Goal: Information Seeking & Learning: Check status

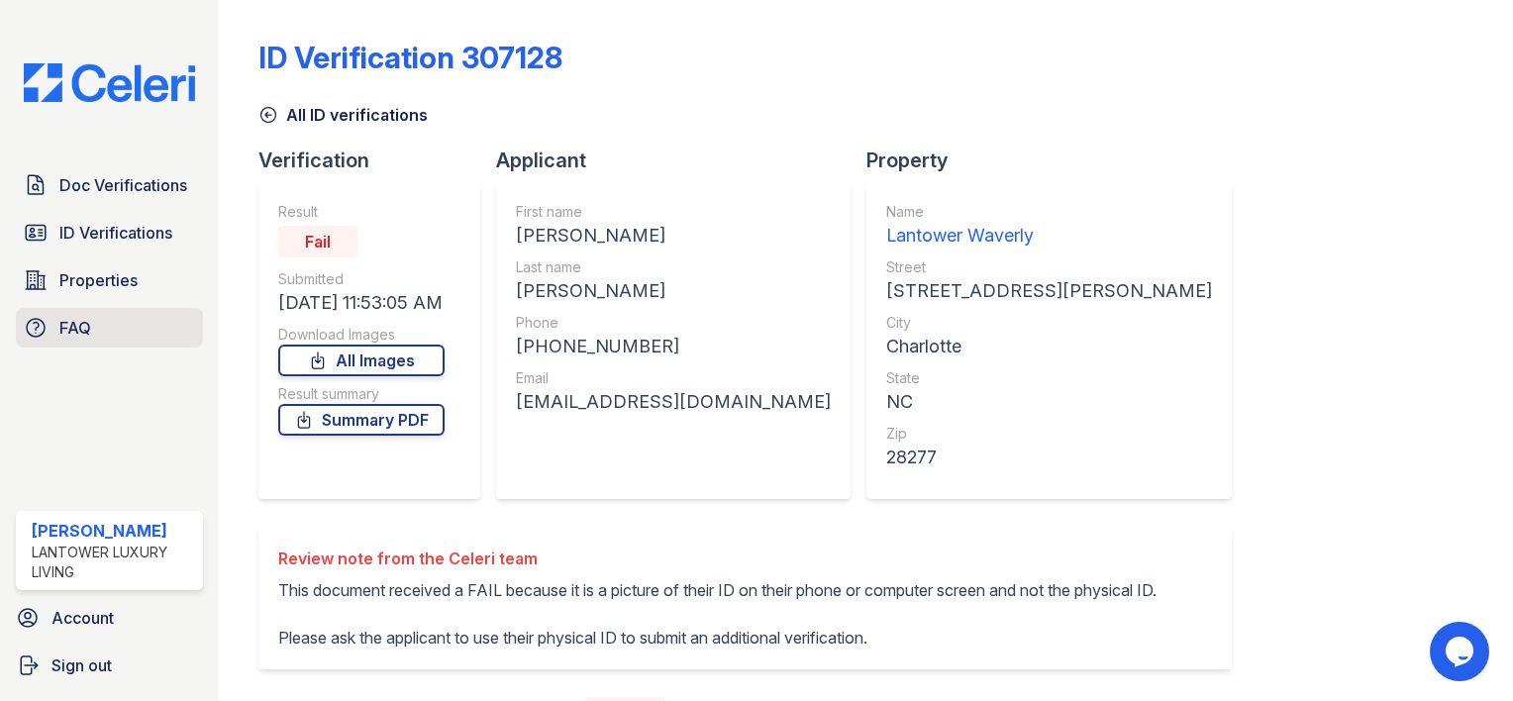
scroll to position [349, 0]
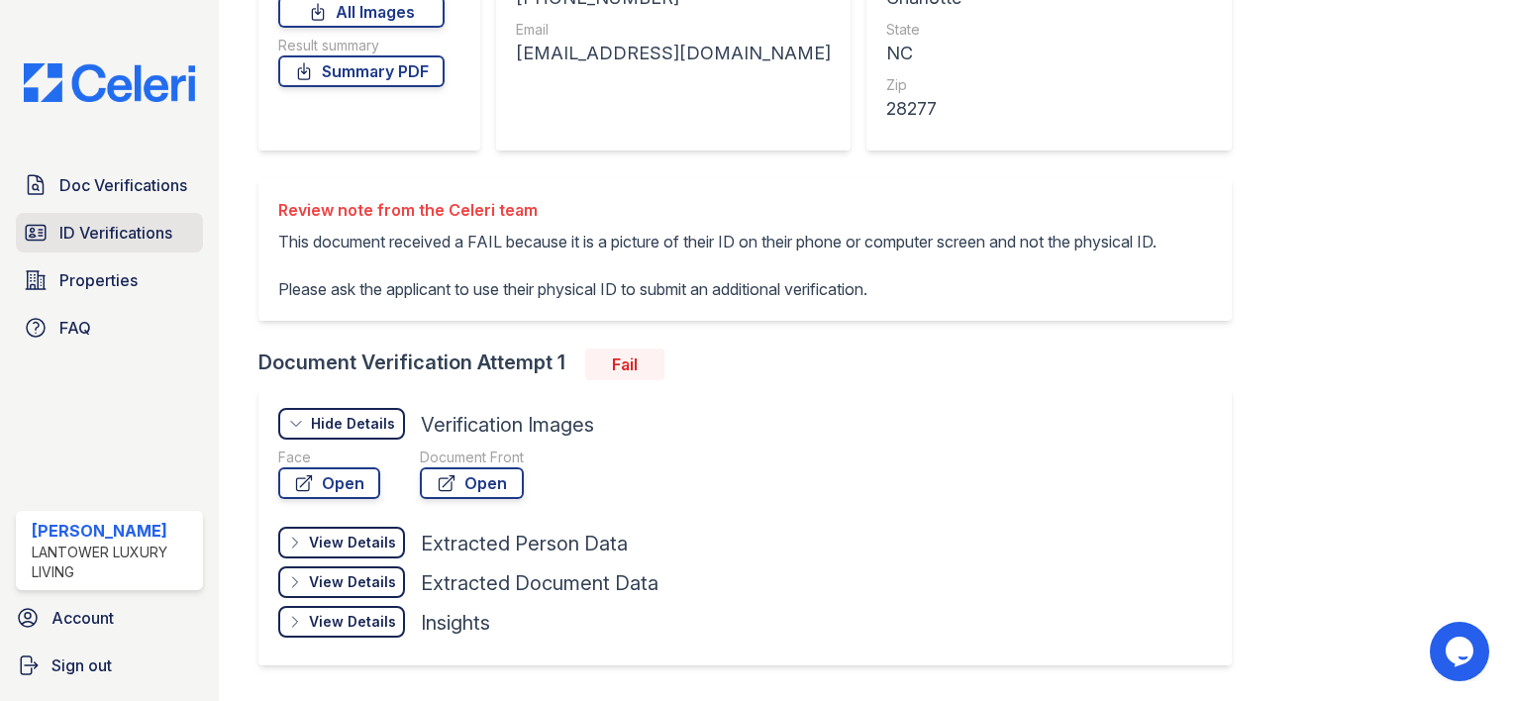
click at [152, 233] on span "ID Verifications" at bounding box center [115, 233] width 113 height 24
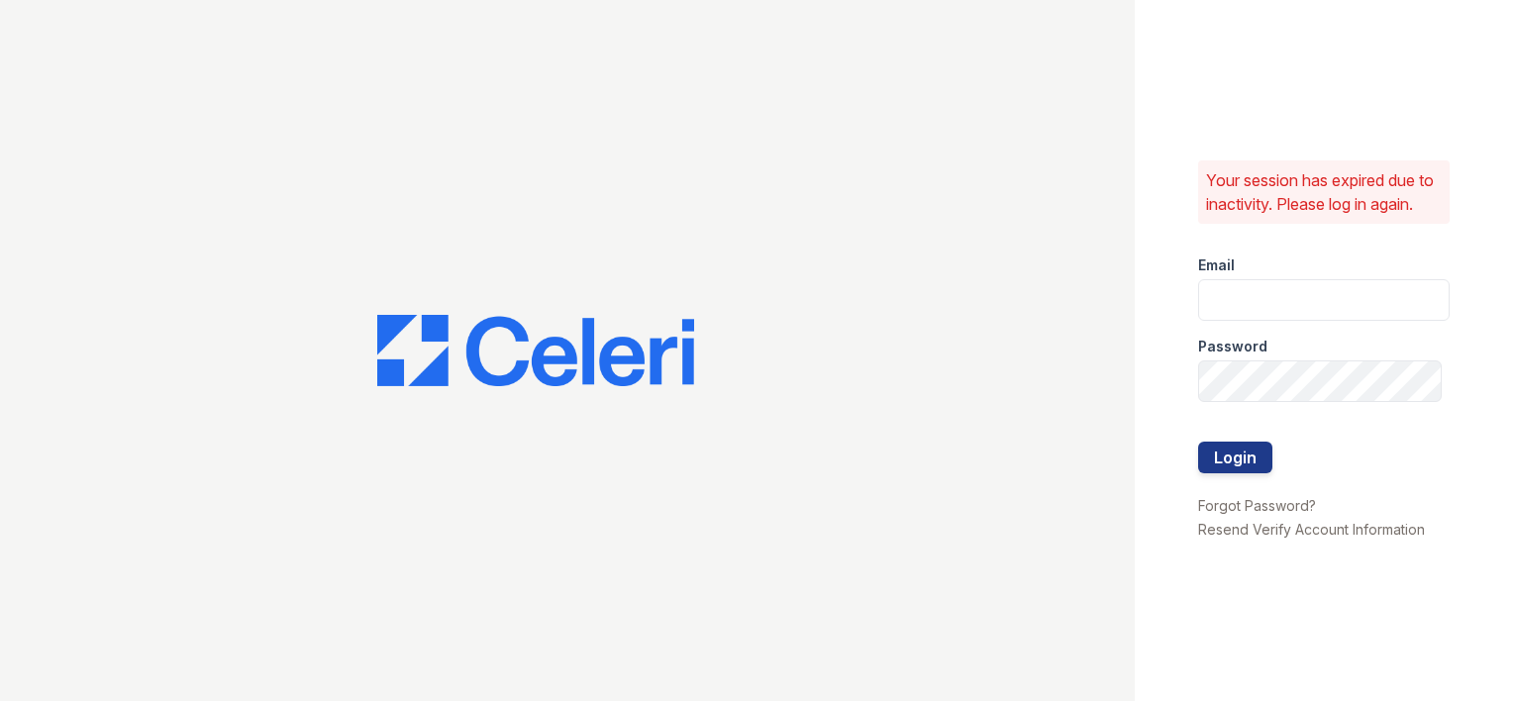
type input "[EMAIL_ADDRESS][DOMAIN_NAME]"
click at [1248, 473] on button "Login" at bounding box center [1235, 458] width 74 height 32
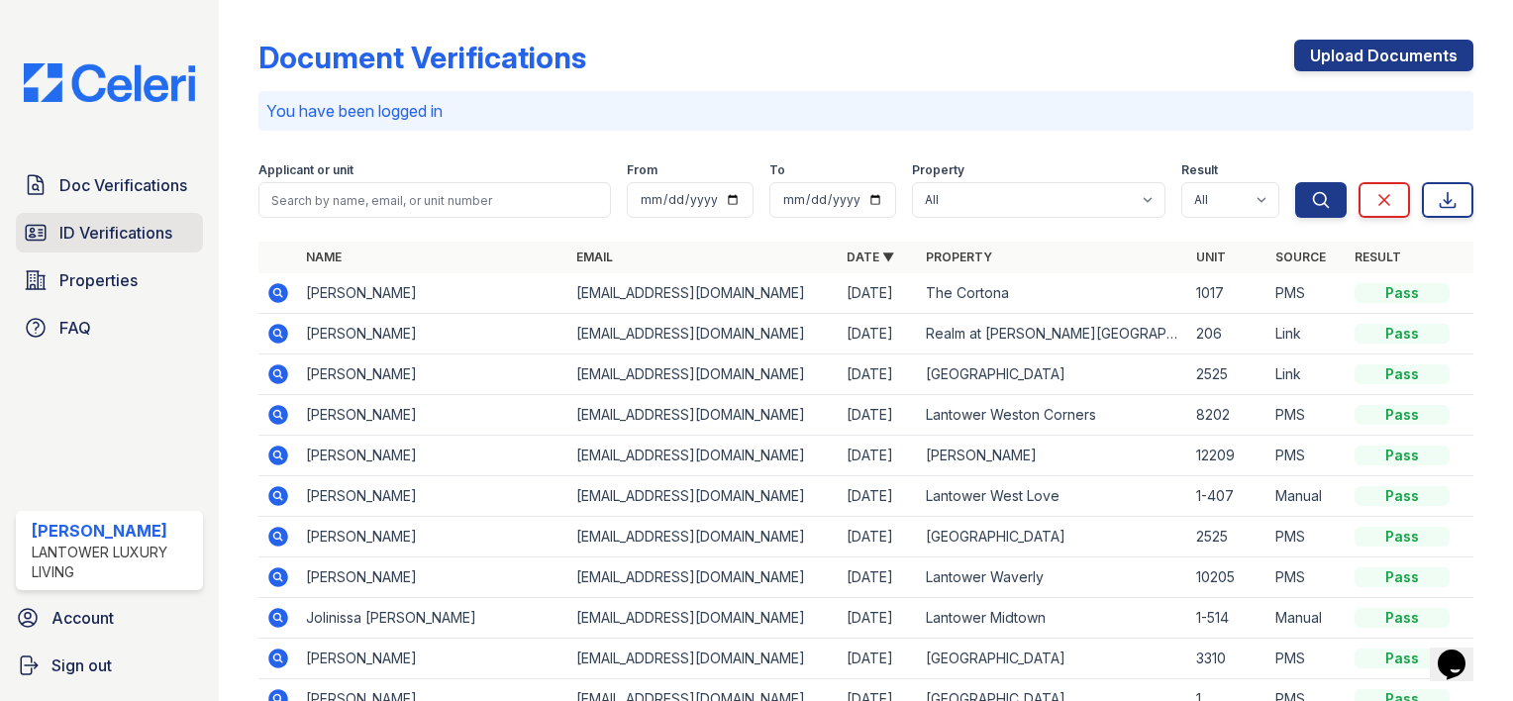
click at [69, 236] on span "ID Verifications" at bounding box center [115, 233] width 113 height 24
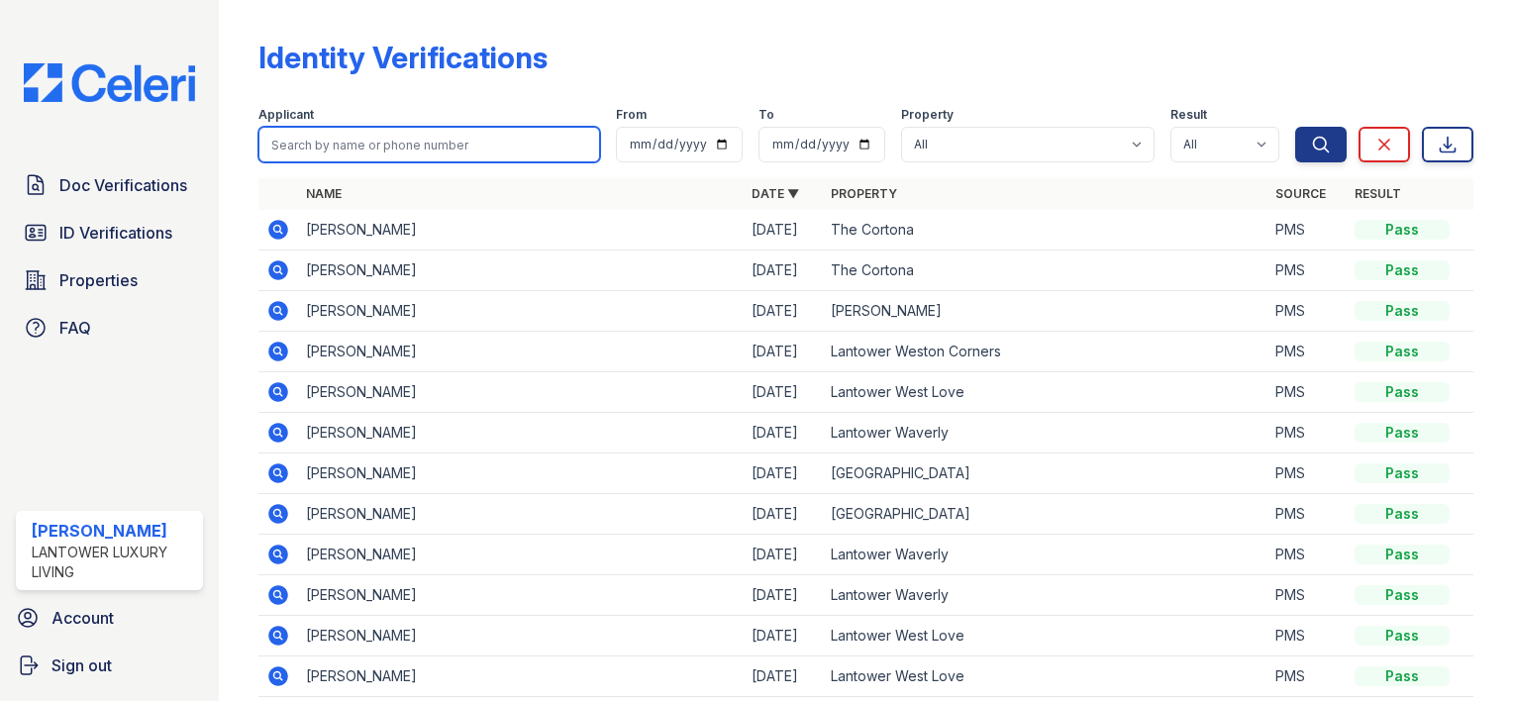
click at [281, 152] on input "search" at bounding box center [429, 145] width 342 height 36
type input "[PERSON_NAME]"
click at [1295, 127] on button "Search" at bounding box center [1321, 145] width 52 height 36
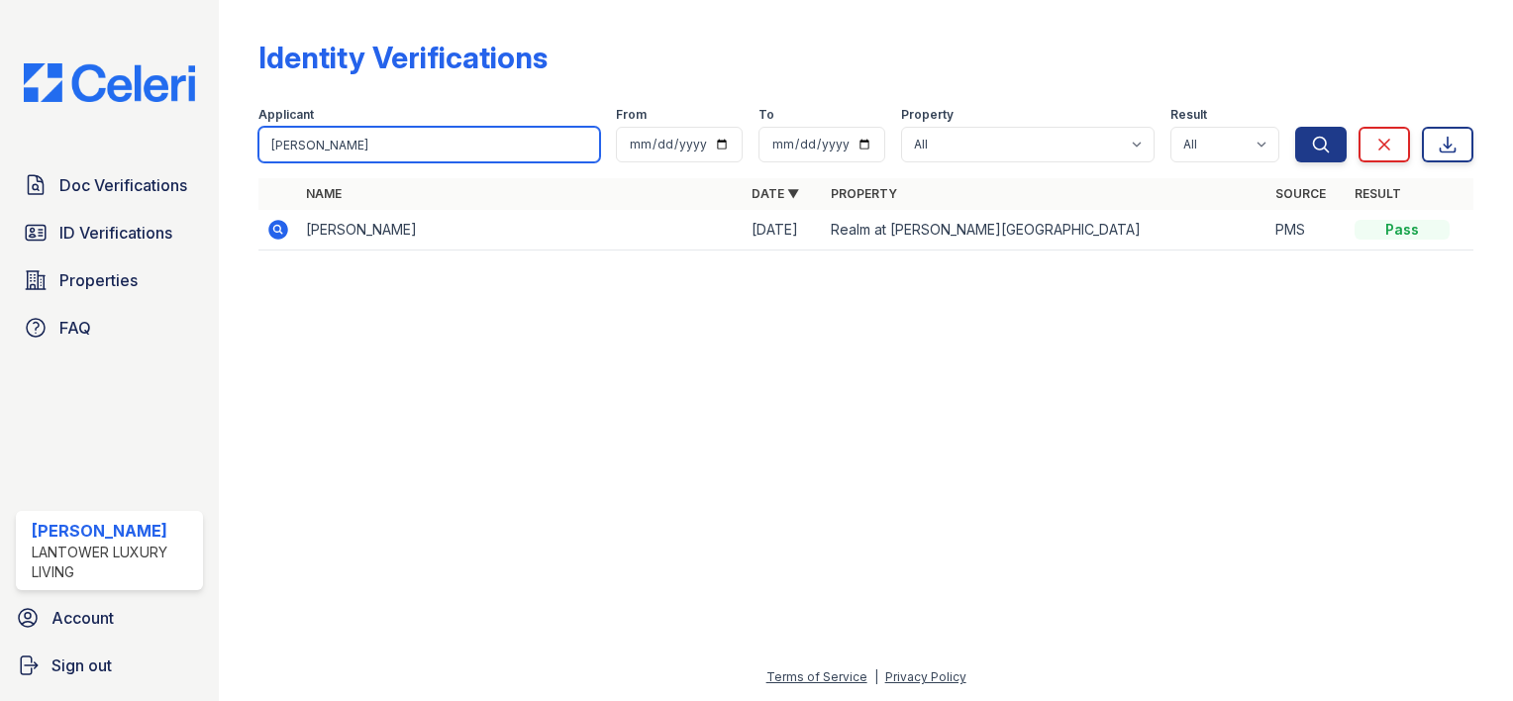
click at [315, 142] on input "penny" at bounding box center [429, 145] width 342 height 36
type input "elizabeth"
click at [1295, 127] on button "Search" at bounding box center [1321, 145] width 52 height 36
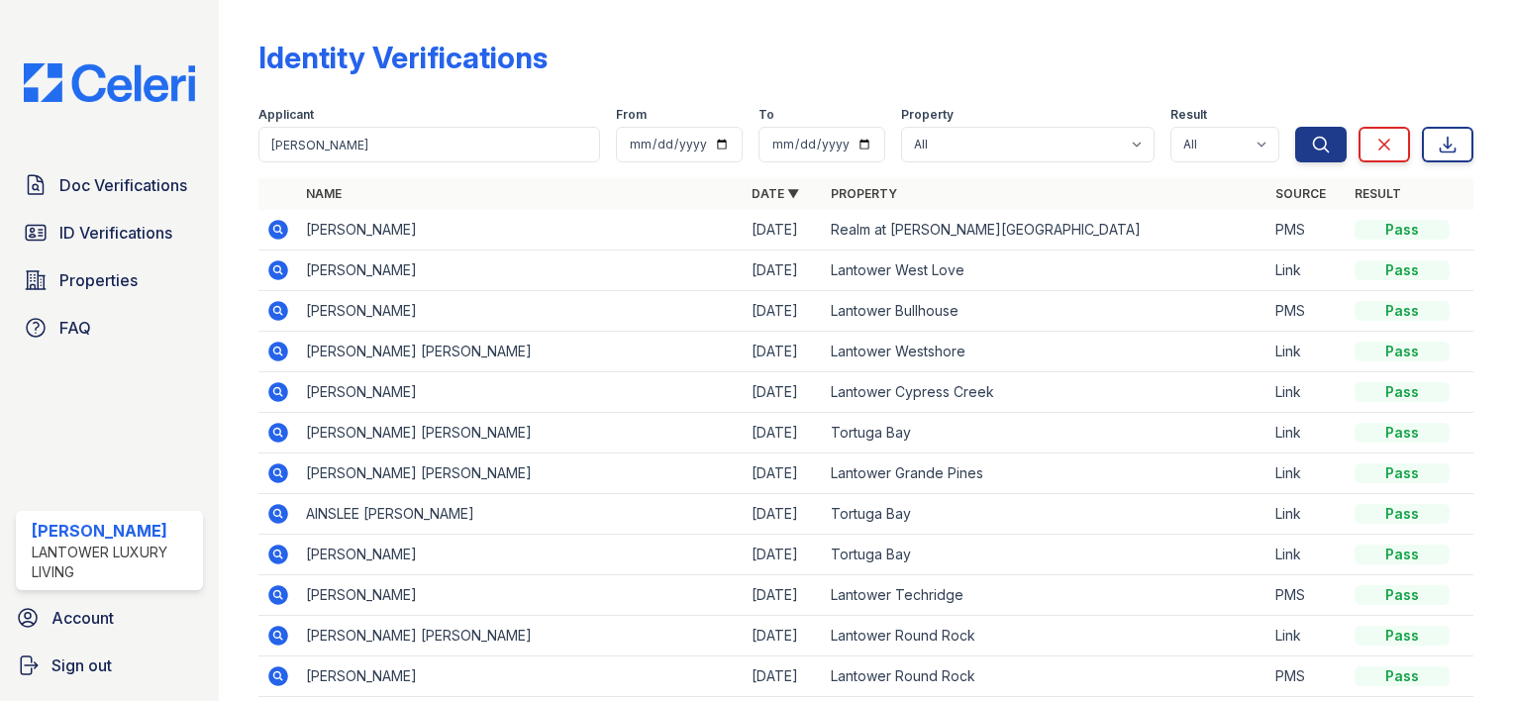
click at [543, 119] on div "Applicant" at bounding box center [429, 117] width 342 height 20
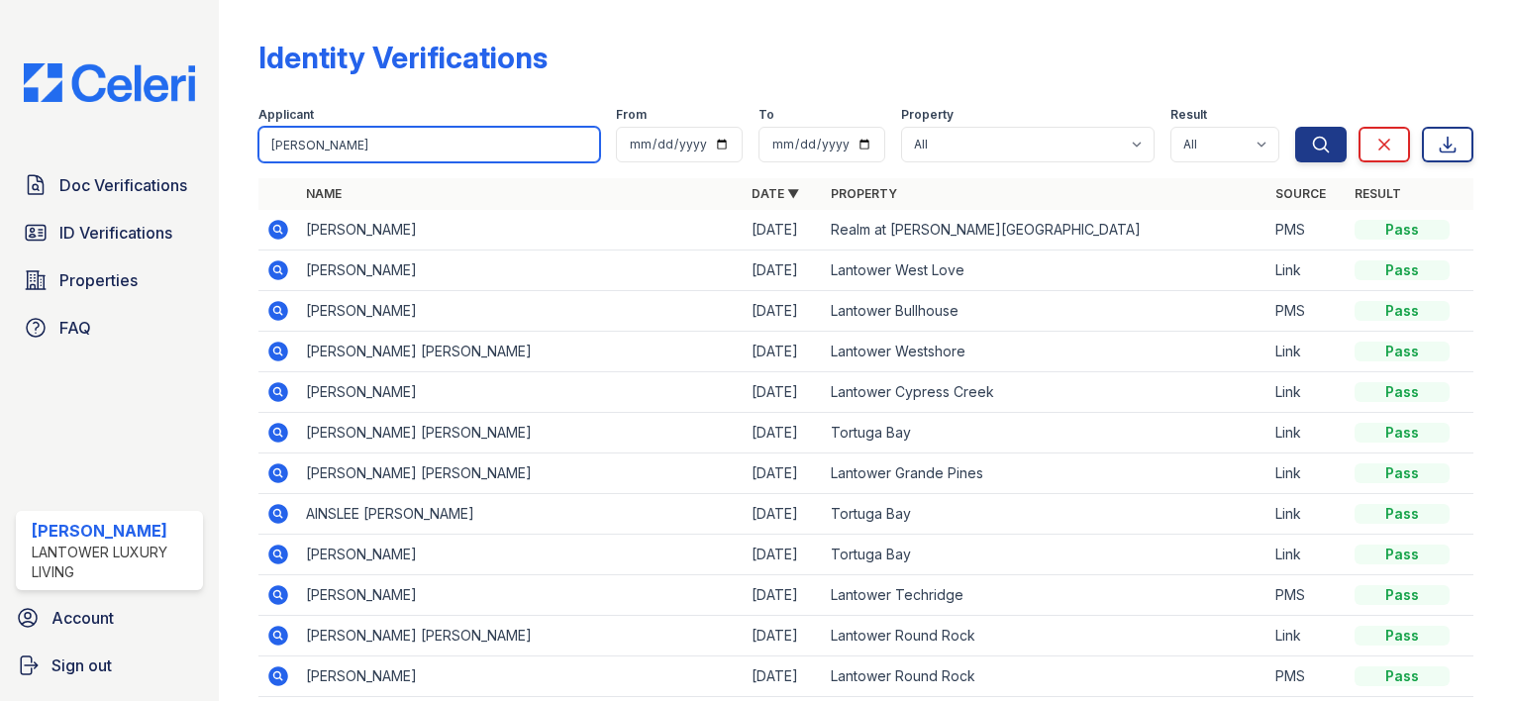
click at [529, 137] on input "elizabeth" at bounding box center [429, 145] width 342 height 36
type input "tamaya"
click at [1295, 127] on button "Search" at bounding box center [1321, 145] width 52 height 36
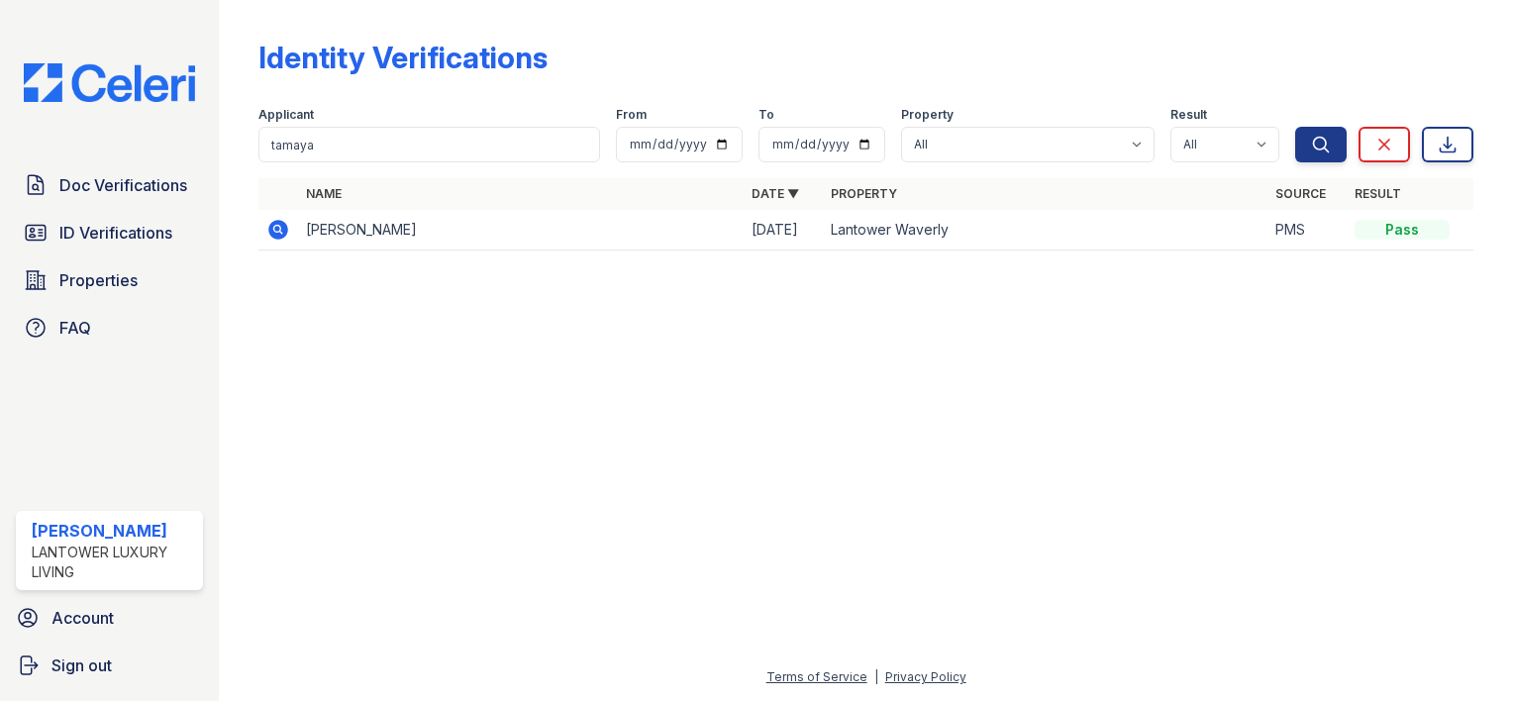
click at [452, 126] on div "Applicant" at bounding box center [429, 117] width 342 height 20
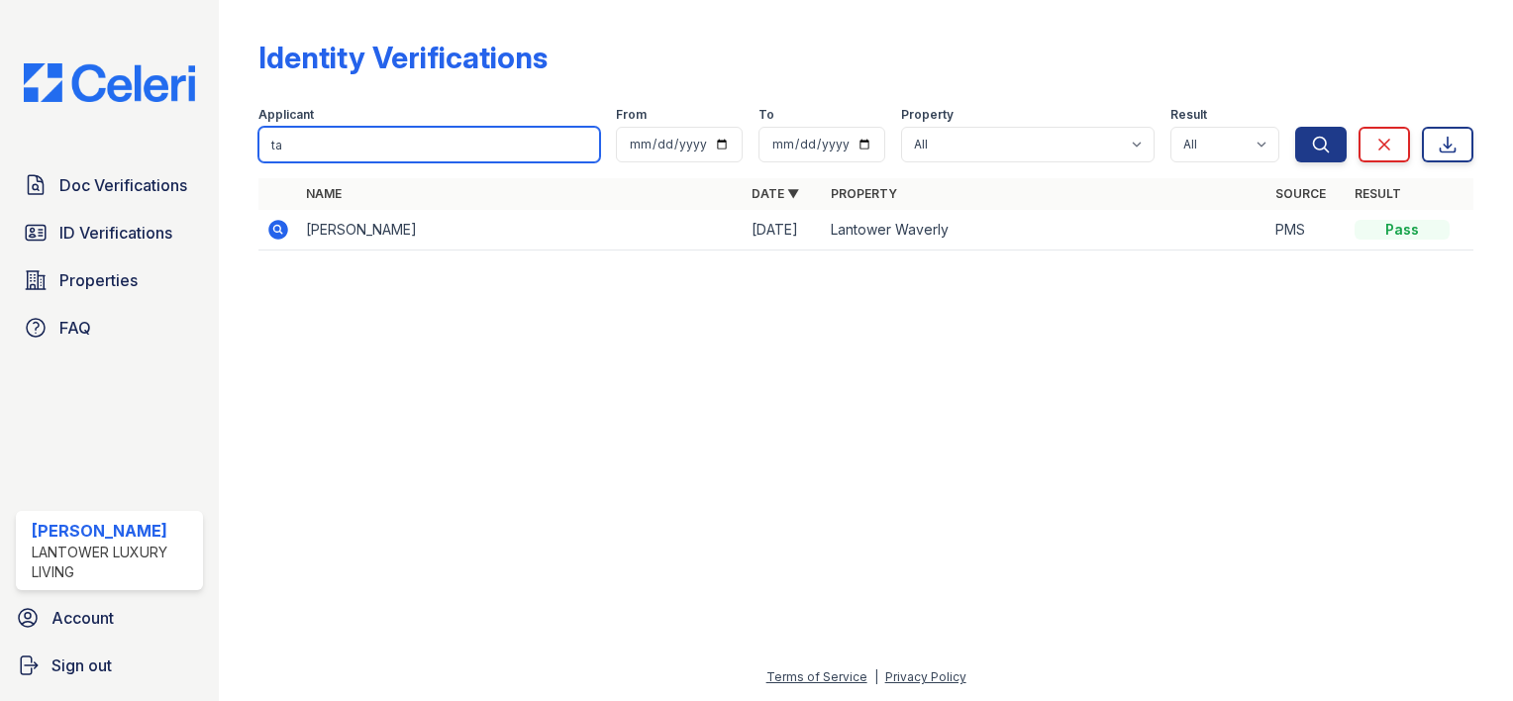
type input "t"
type input "boyland"
click at [1295, 127] on button "Search" at bounding box center [1321, 145] width 52 height 36
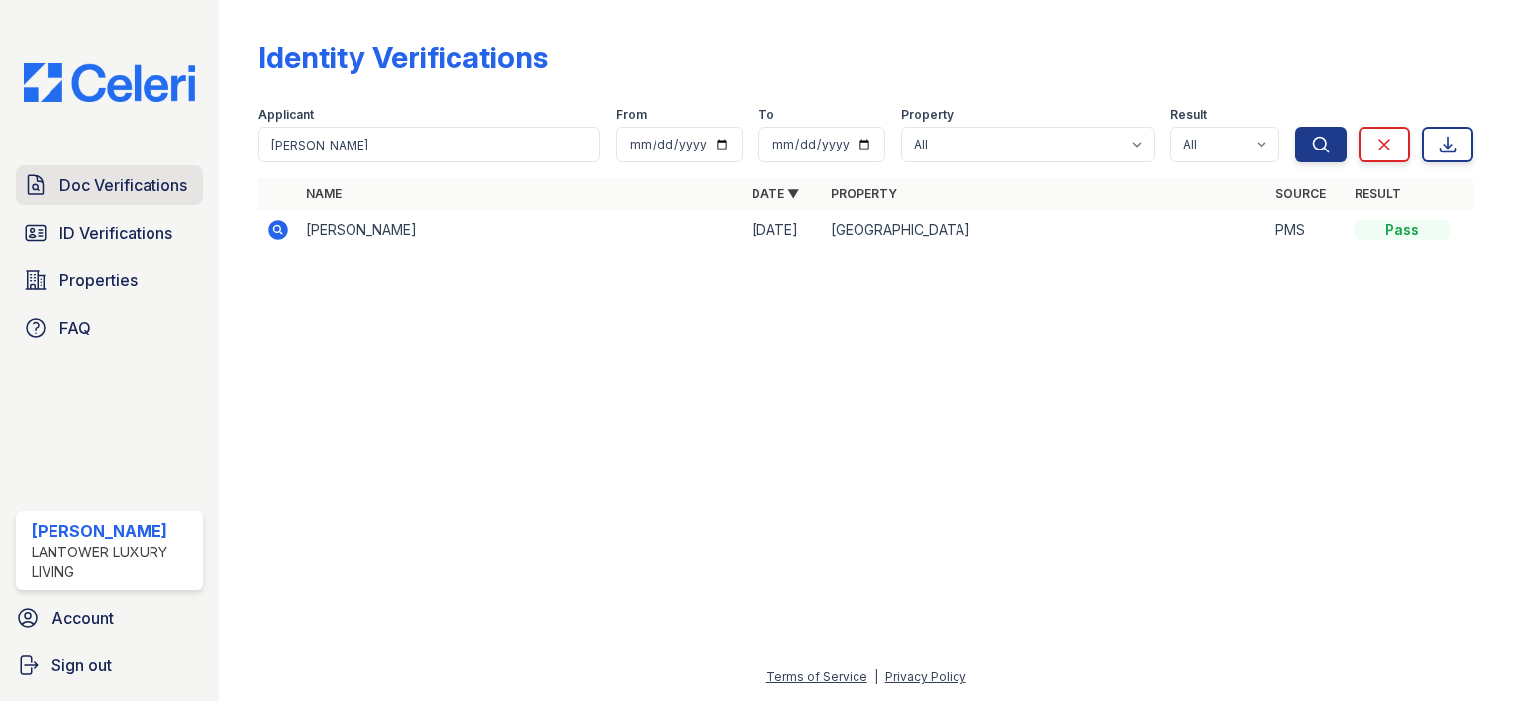
click at [97, 188] on span "Doc Verifications" at bounding box center [123, 185] width 128 height 24
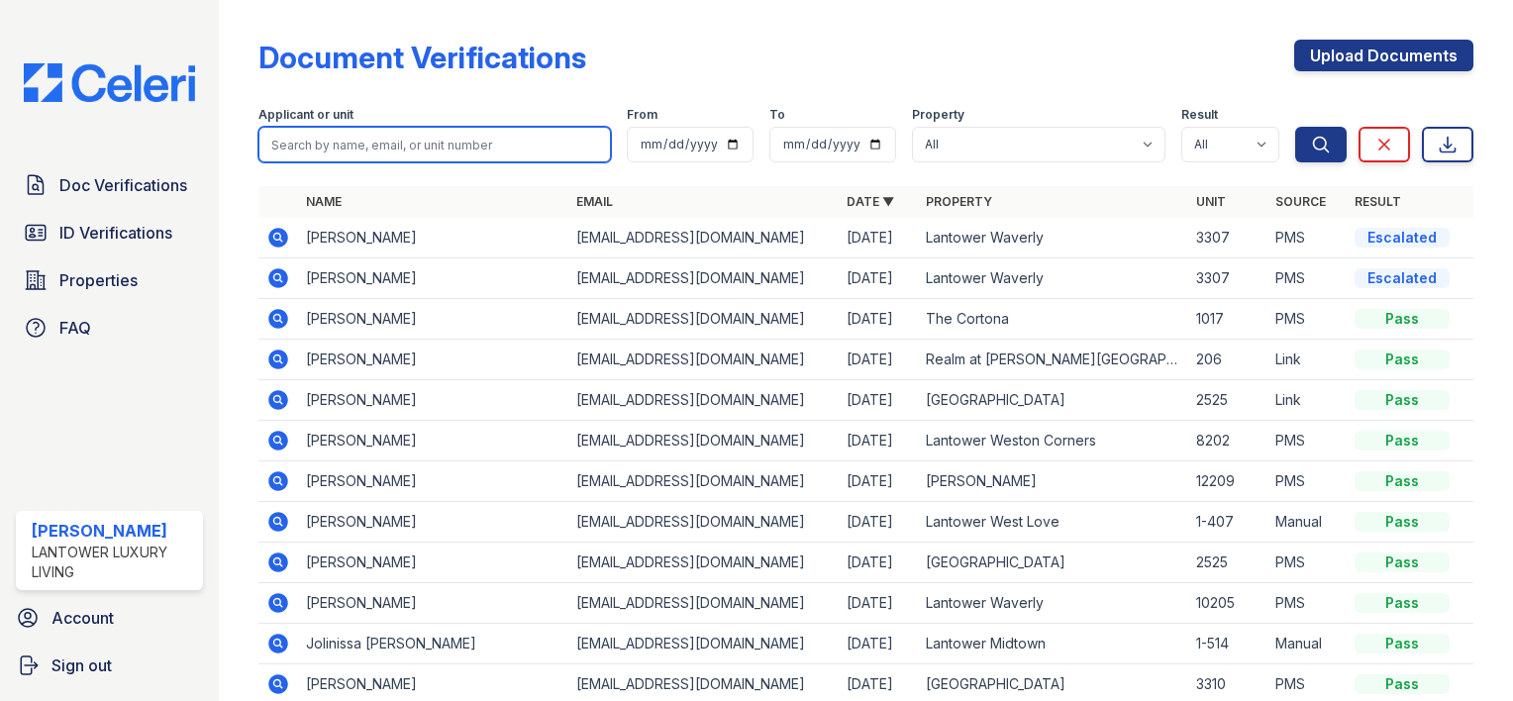
click at [272, 149] on input "search" at bounding box center [434, 145] width 353 height 36
type input "boyland"
click at [1295, 127] on button "Search" at bounding box center [1321, 145] width 52 height 36
